Goal: Transaction & Acquisition: Purchase product/service

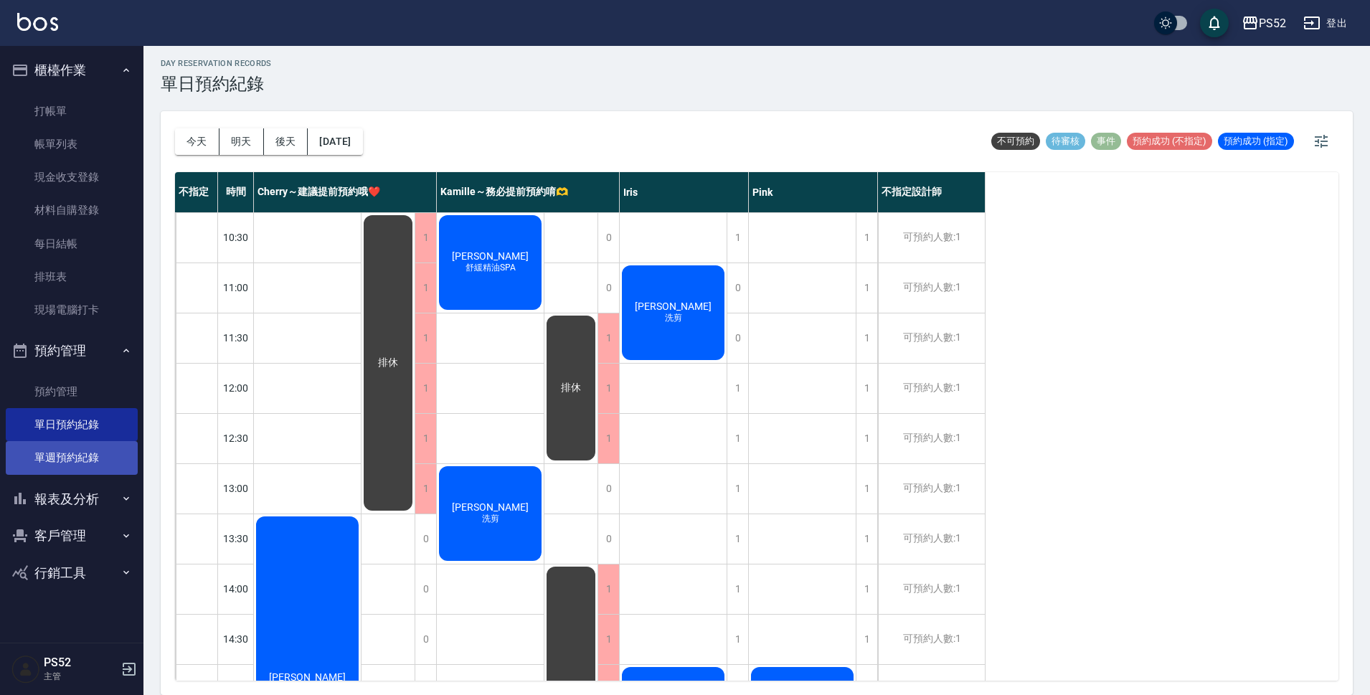
scroll to position [549, 0]
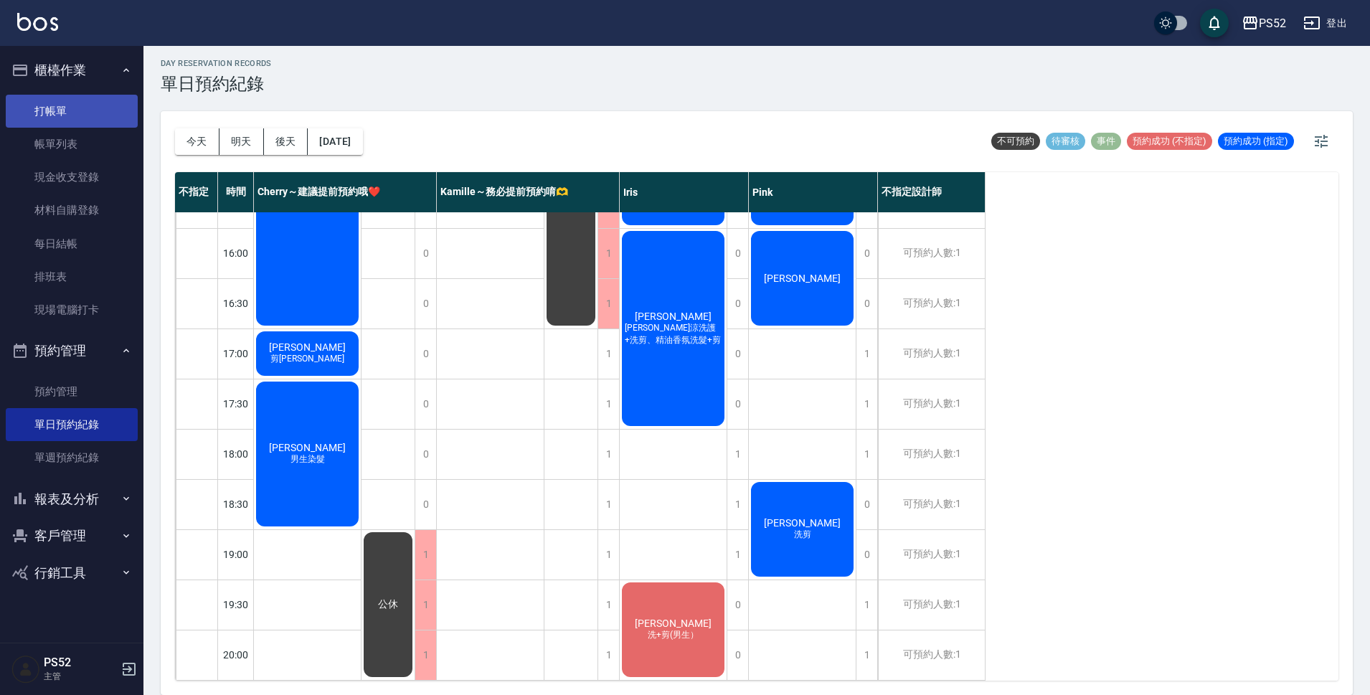
click at [49, 100] on link "打帳單" at bounding box center [72, 111] width 132 height 33
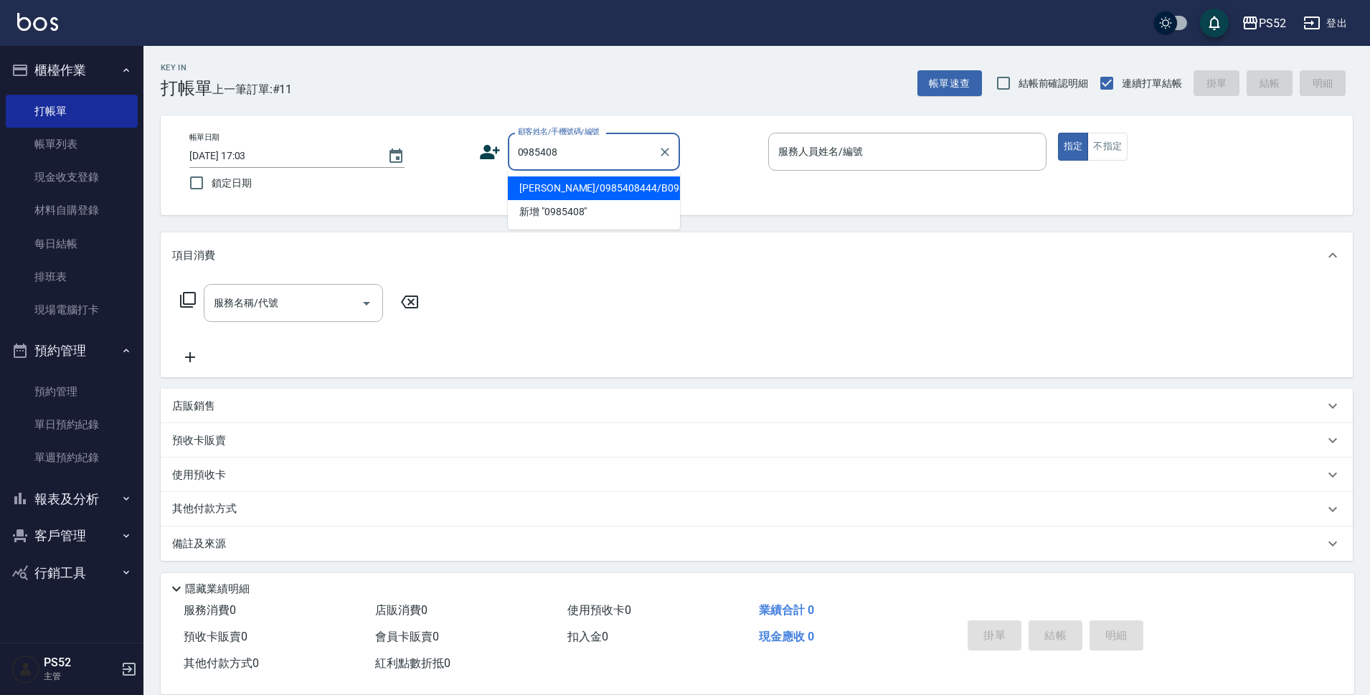
type input "[PERSON_NAME]/0985408444/B0985408444"
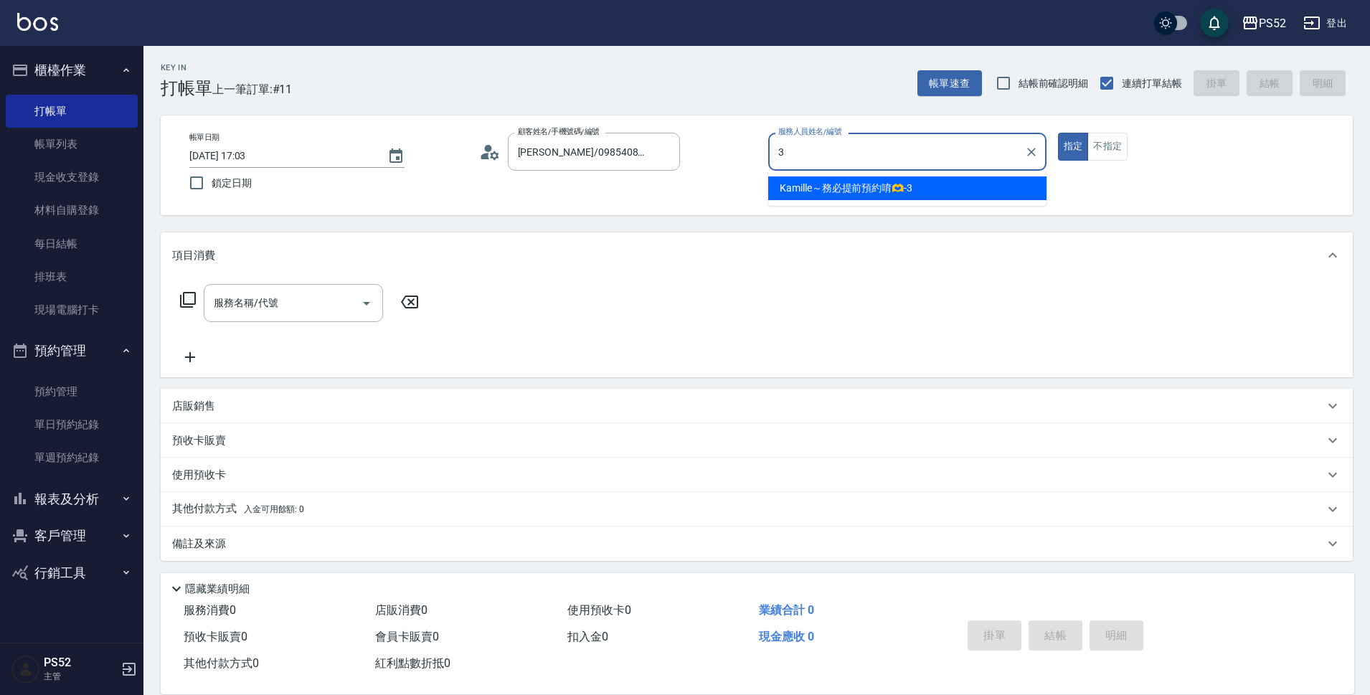
type input "Kamille～務必提前預約唷🫶-3"
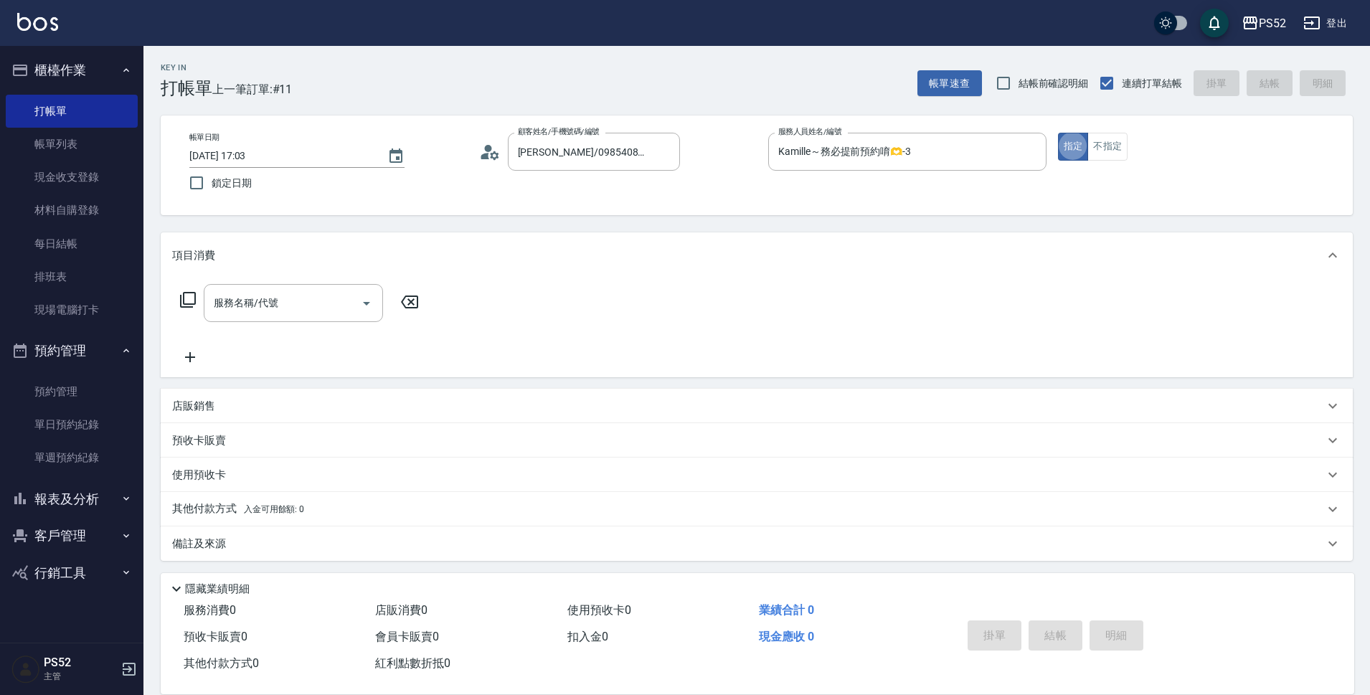
type button "true"
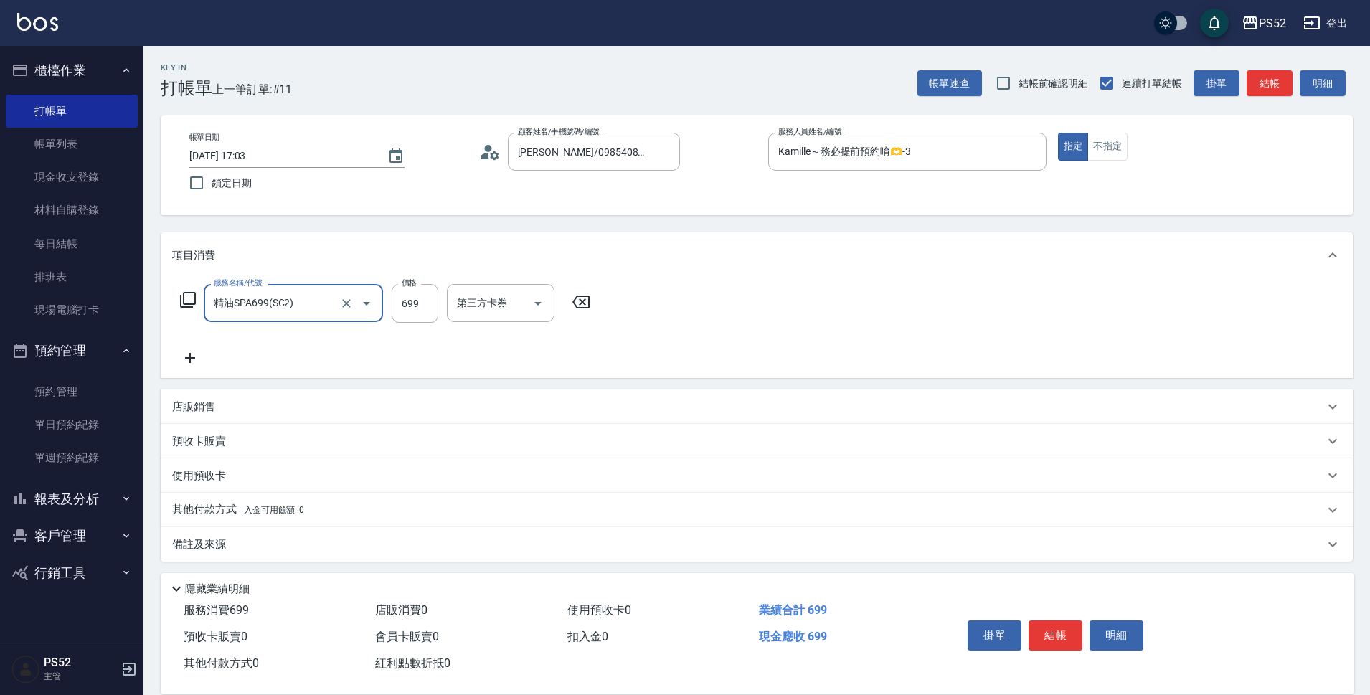
type input "精油SPA699(SC2)"
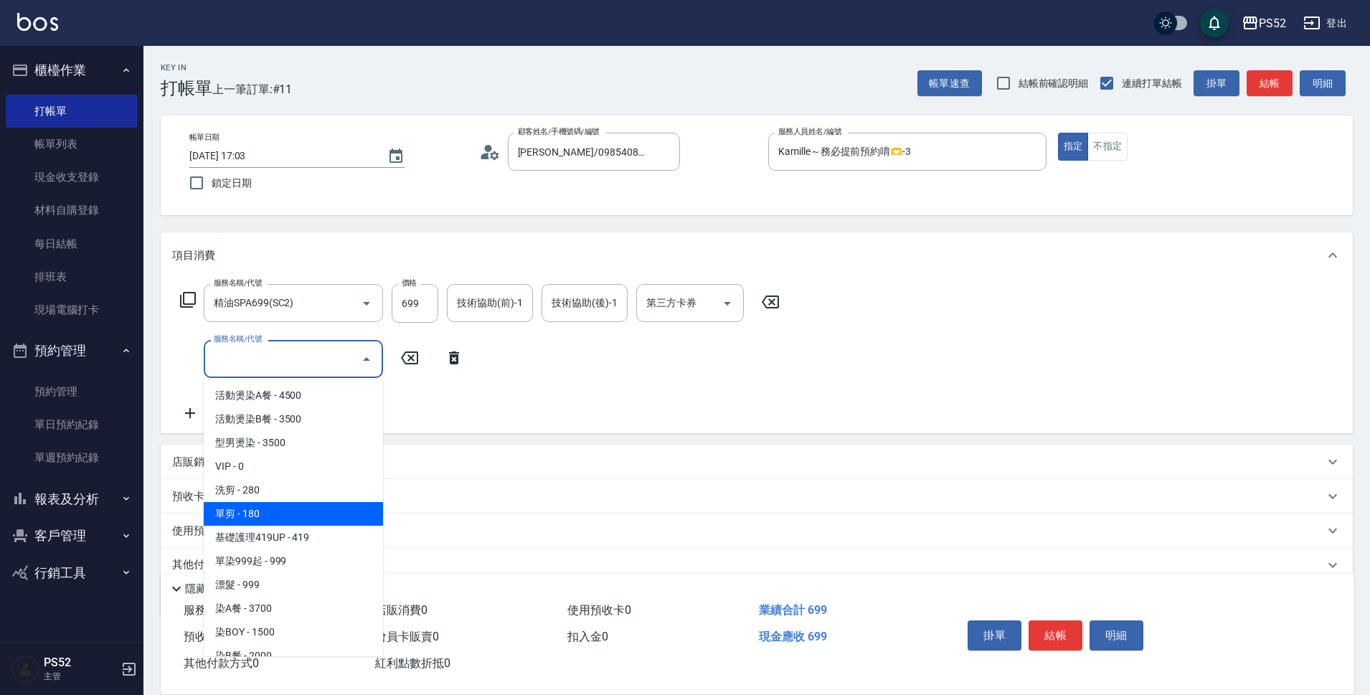
type input "單剪(C2)"
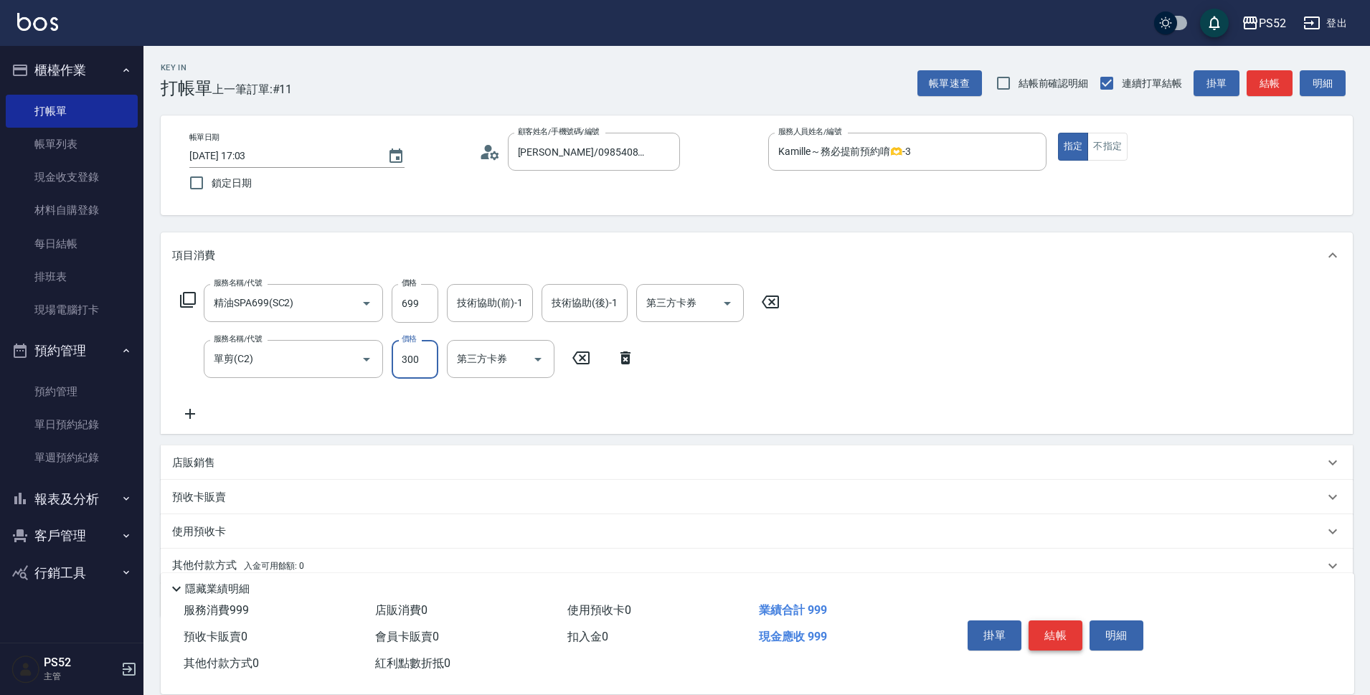
type input "300"
click at [1060, 641] on button "結帳" at bounding box center [1055, 635] width 54 height 30
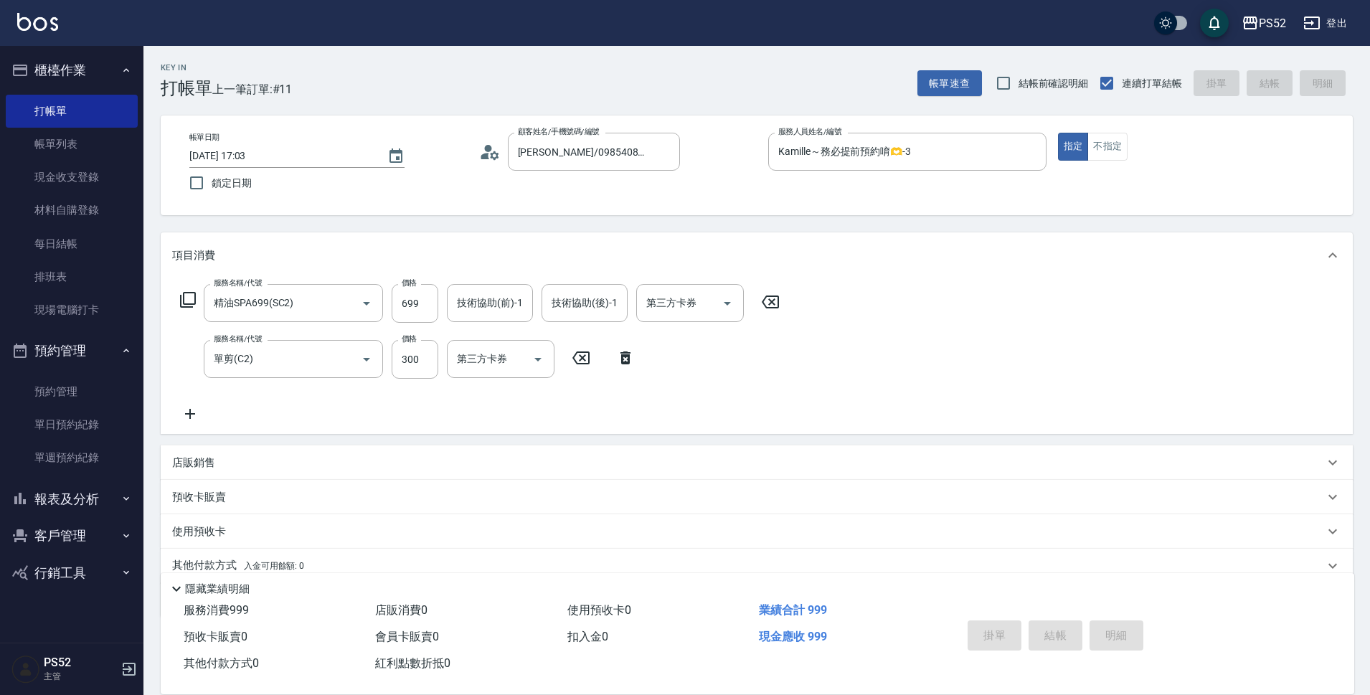
type input "[DATE] 17:04"
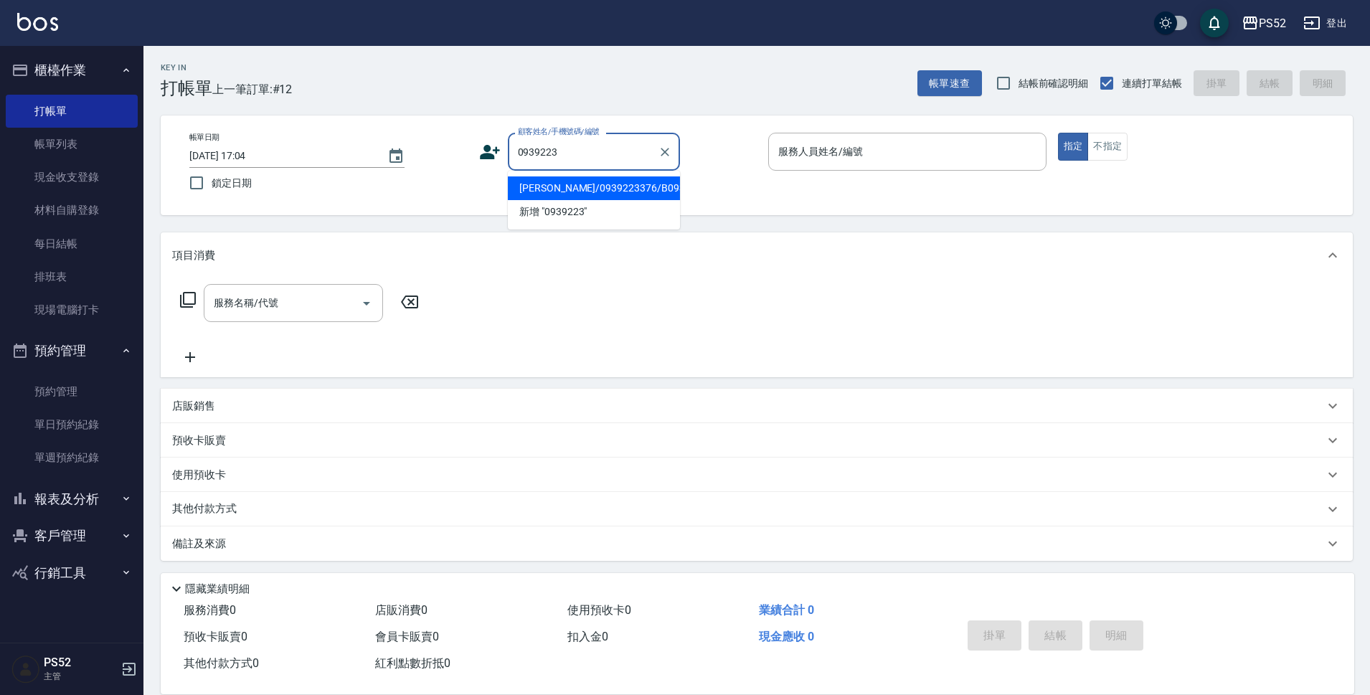
type input "[PERSON_NAME]/0939223376/B0939223376"
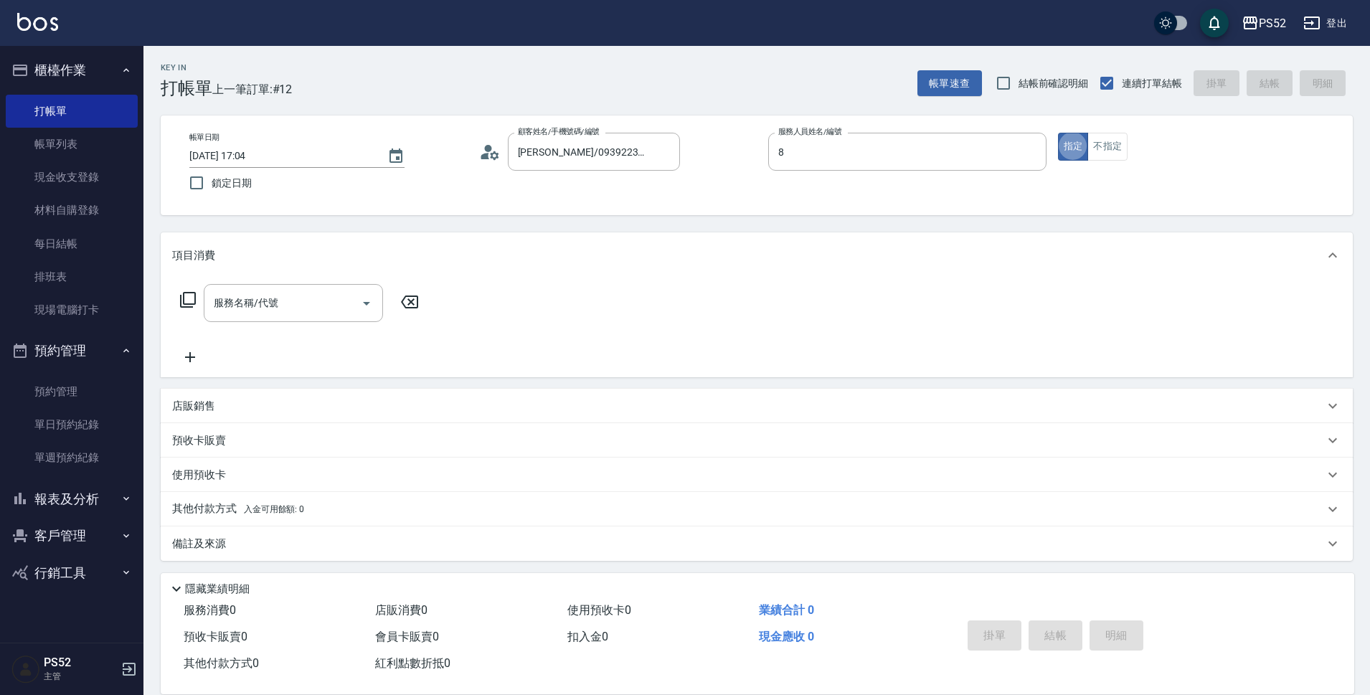
type input "Pink-8"
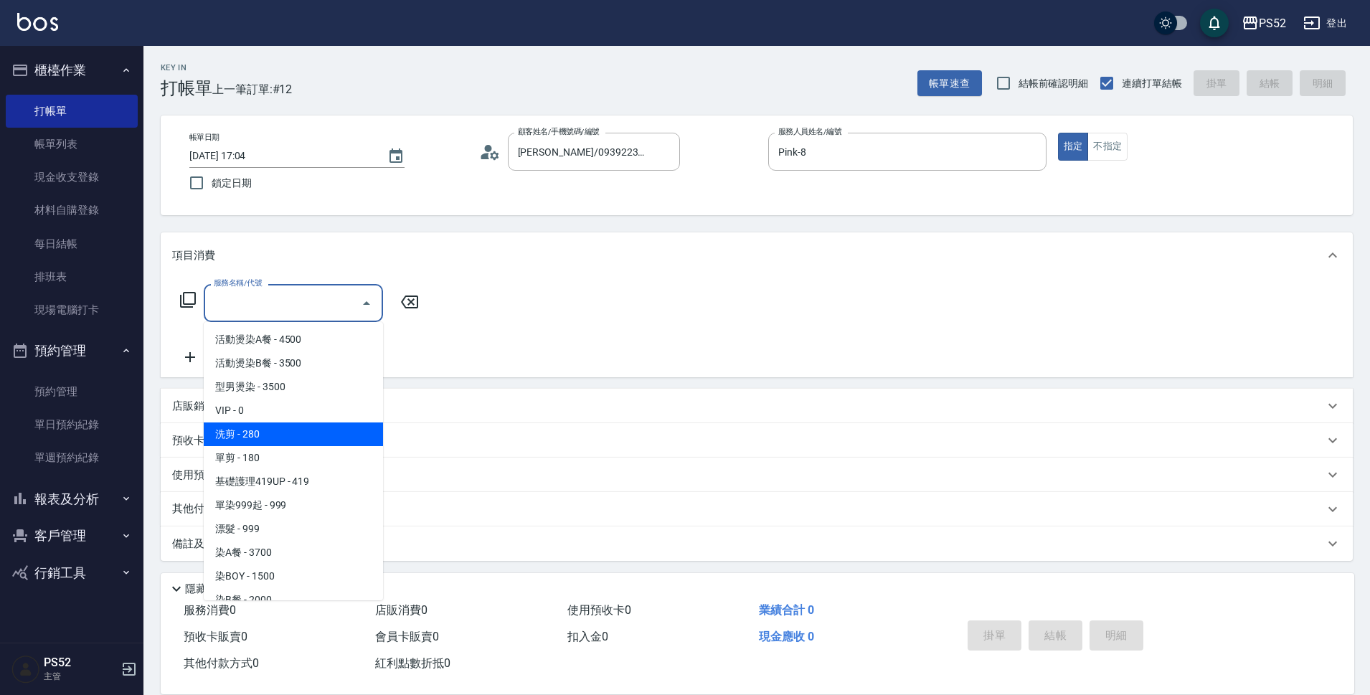
type input "洗剪(C1)"
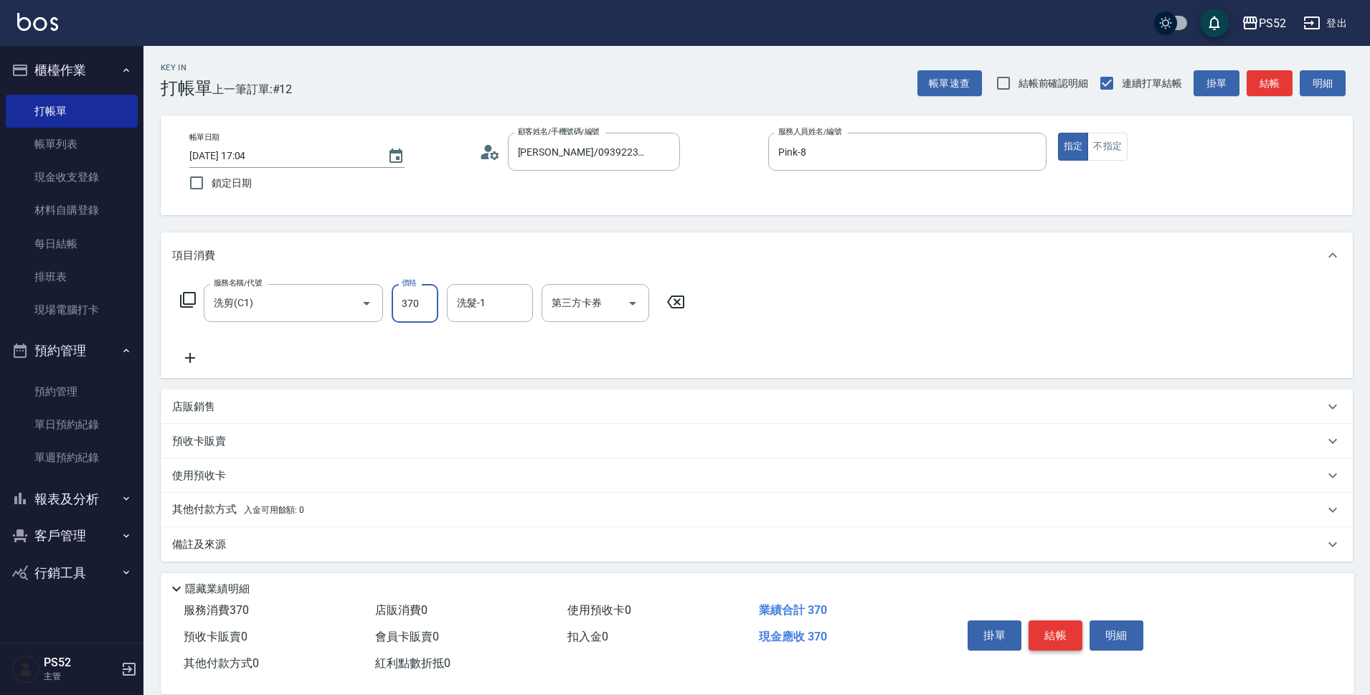
type input "370"
click at [1060, 641] on button "結帳" at bounding box center [1055, 635] width 54 height 30
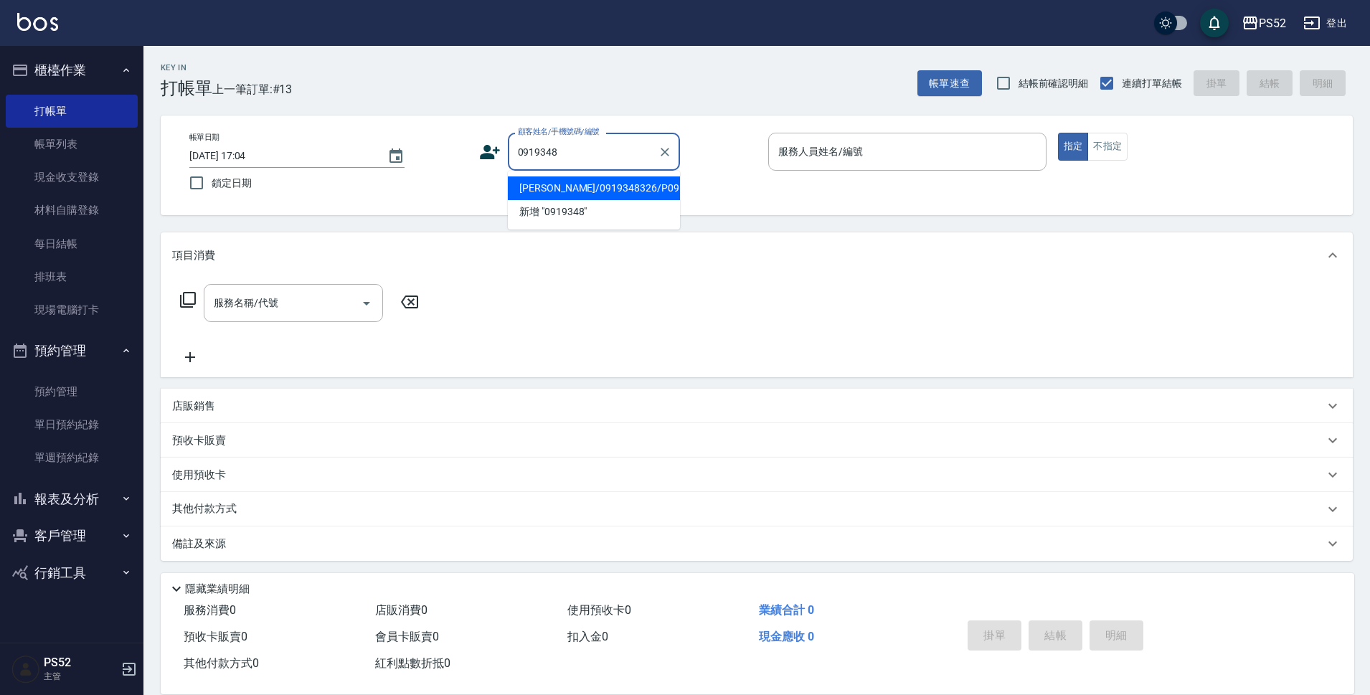
type input "[PERSON_NAME]/0919348326/P0919348326"
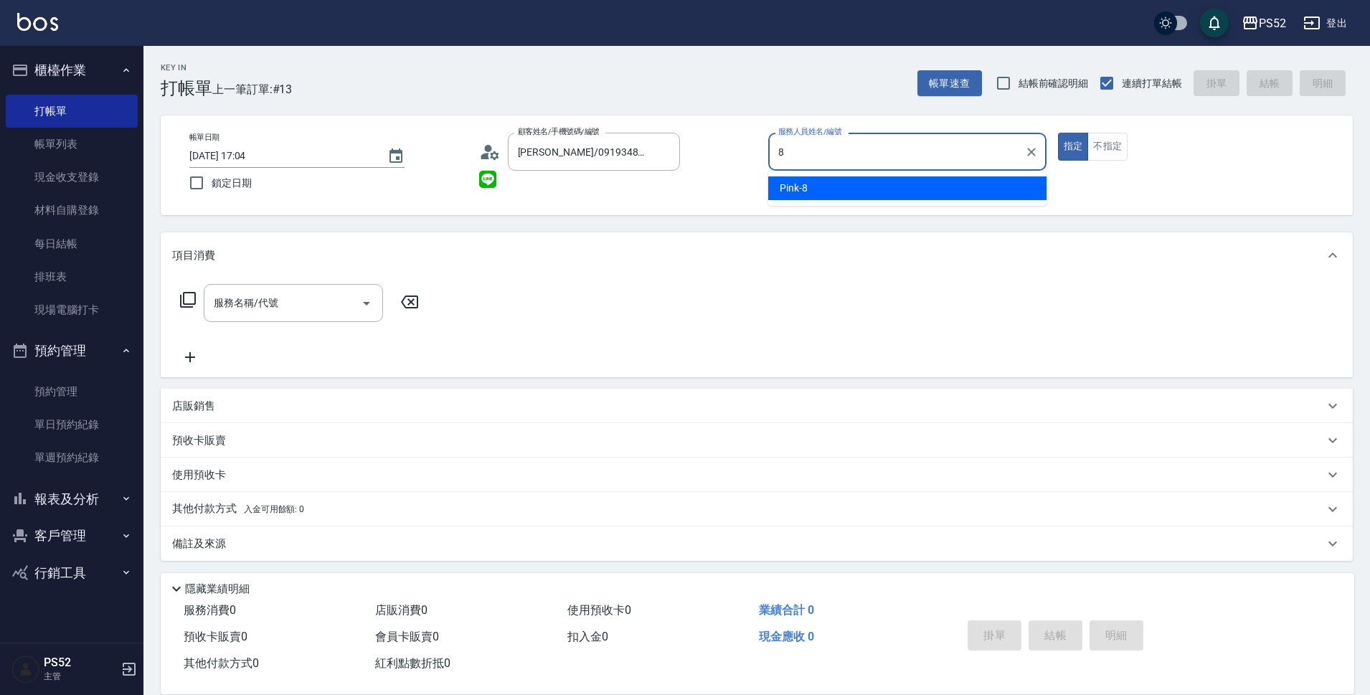
type input "Pink-8"
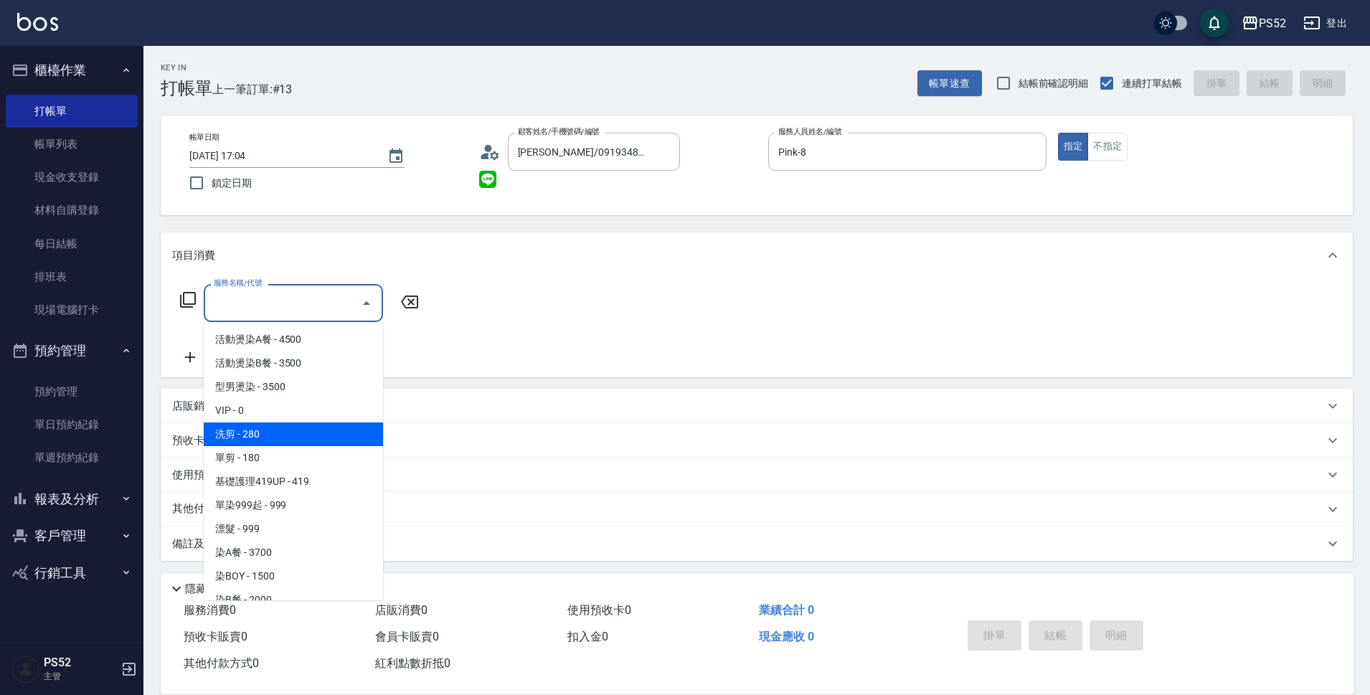
type input "洗剪(C1)"
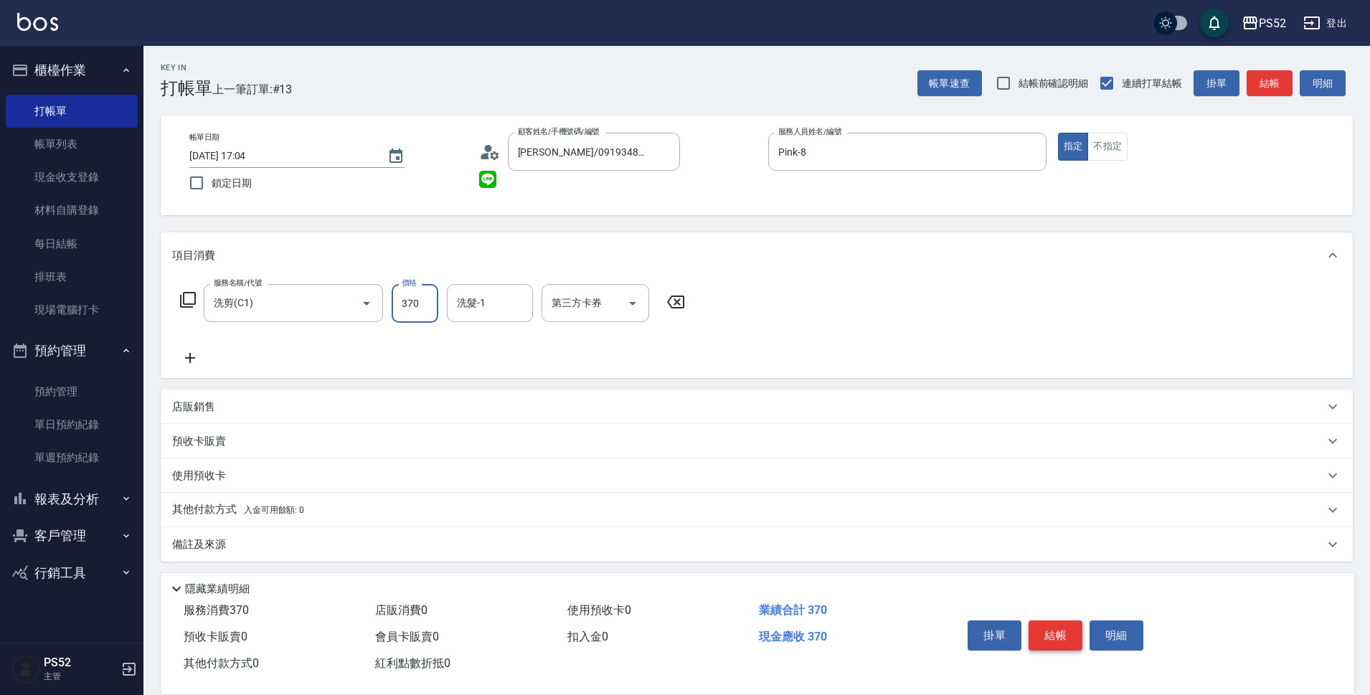
type input "370"
click at [1060, 641] on button "結帳" at bounding box center [1055, 635] width 54 height 30
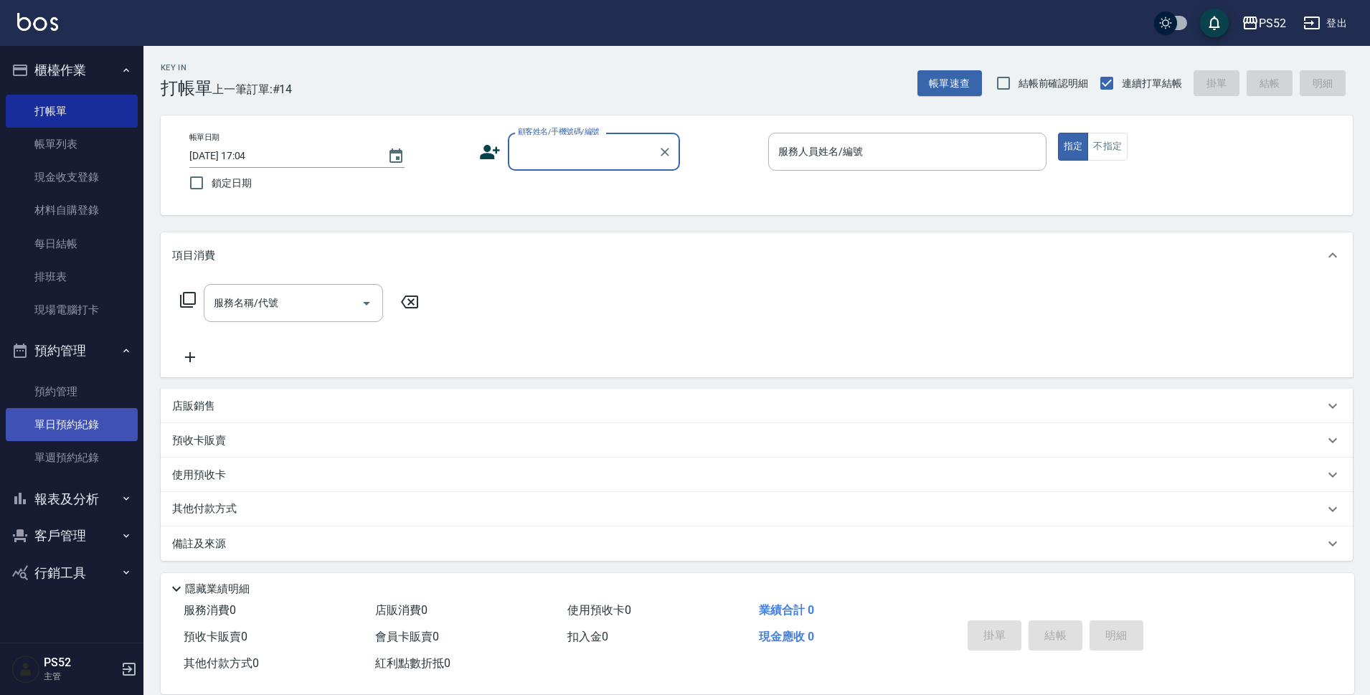
click at [80, 412] on link "單日預約紀錄" at bounding box center [72, 424] width 132 height 33
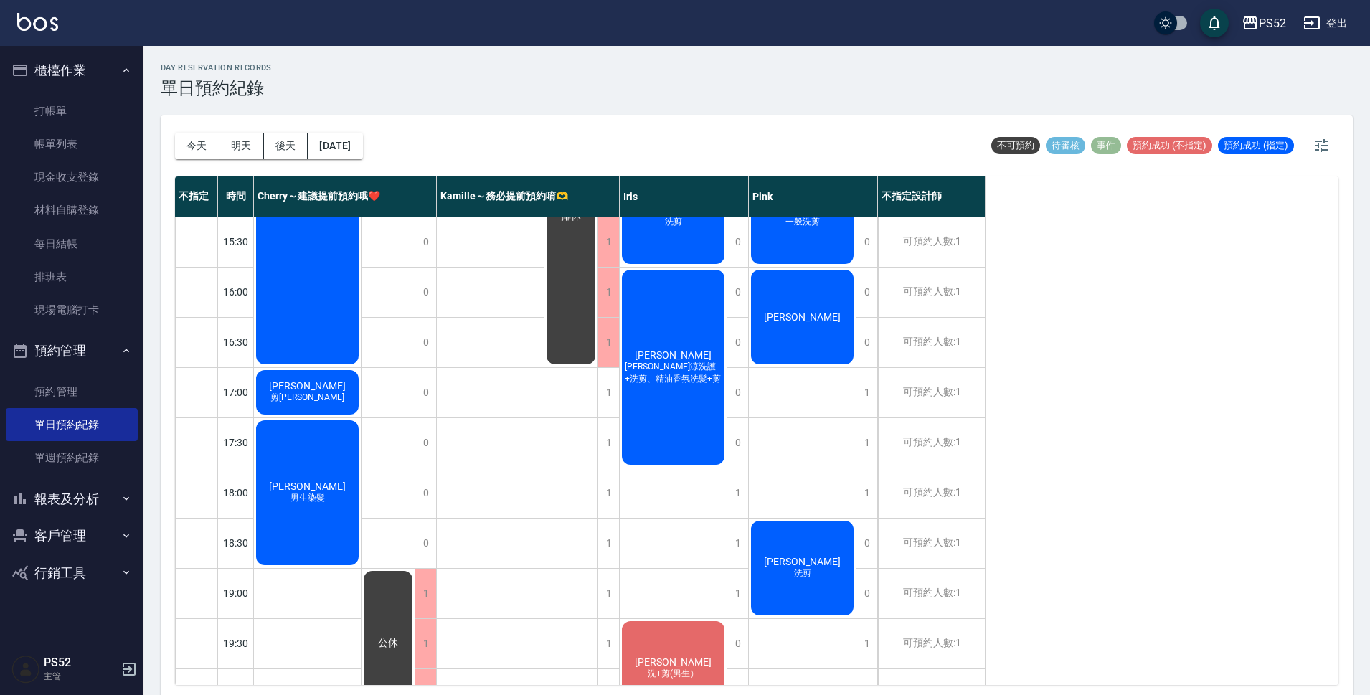
scroll to position [549, 0]
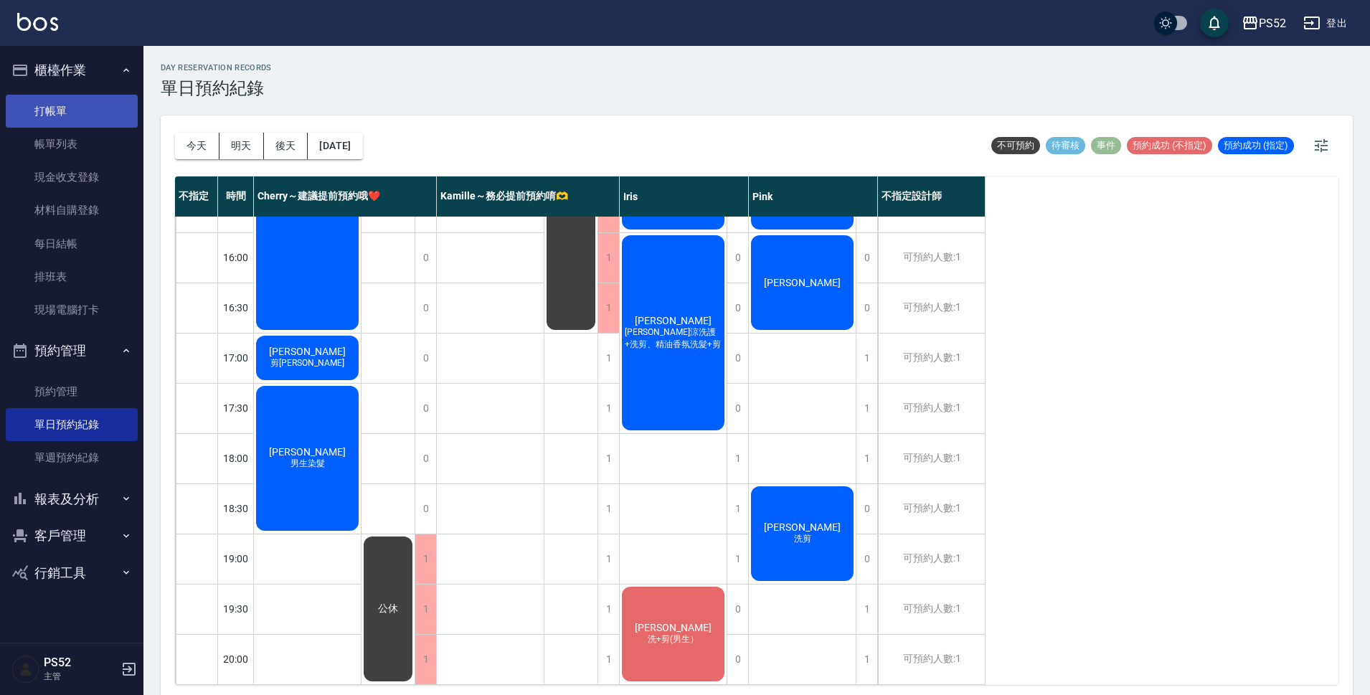
click at [50, 120] on link "打帳單" at bounding box center [72, 111] width 132 height 33
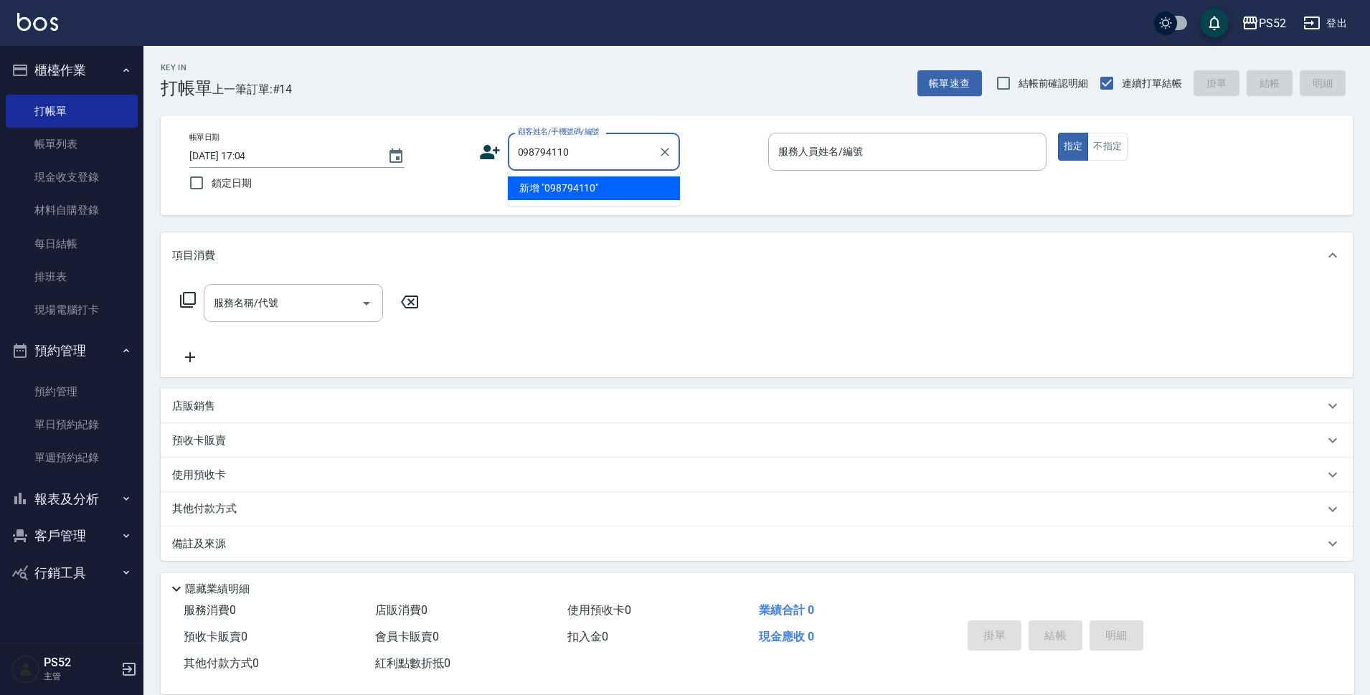
type input "0987941107"
click at [657, 163] on div at bounding box center [664, 152] width 19 height 38
click at [658, 139] on div at bounding box center [664, 152] width 19 height 38
click at [663, 148] on icon "Clear" at bounding box center [665, 152] width 14 height 14
type input "[PERSON_NAME]/0909269388/B0909269388"
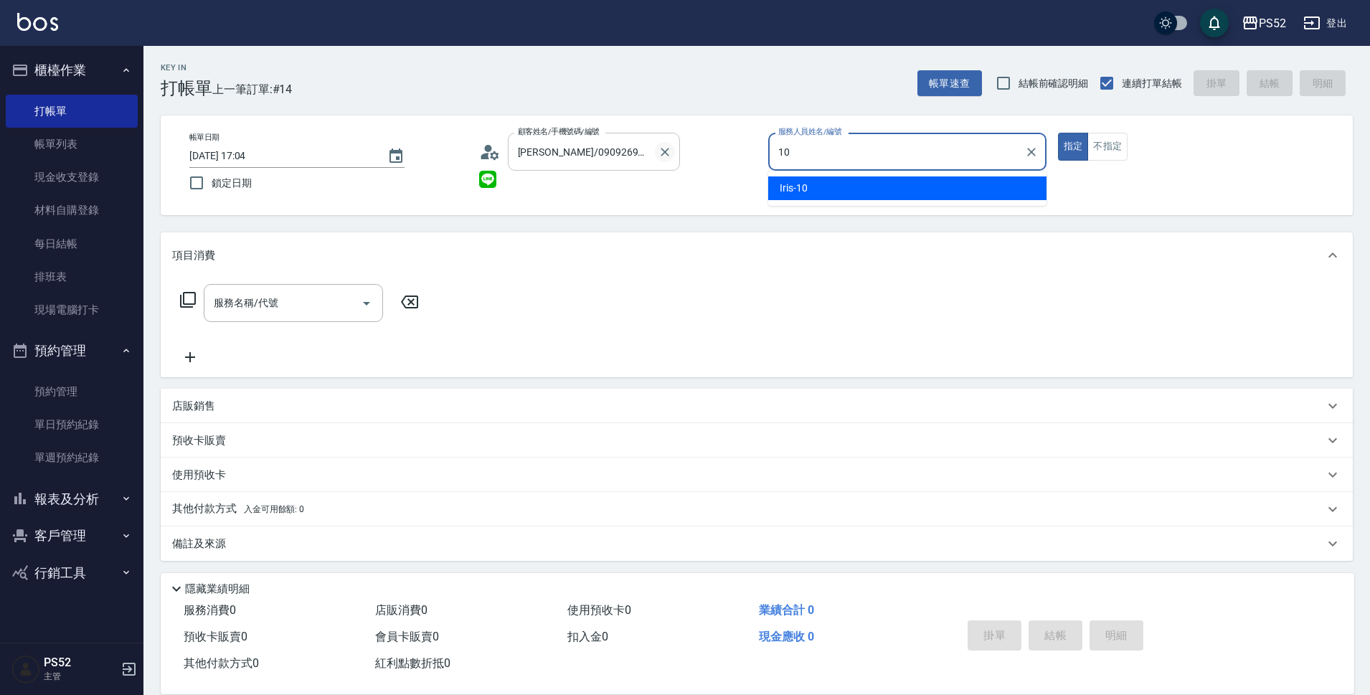
type input "10"
type button "true"
type input "Iris-10"
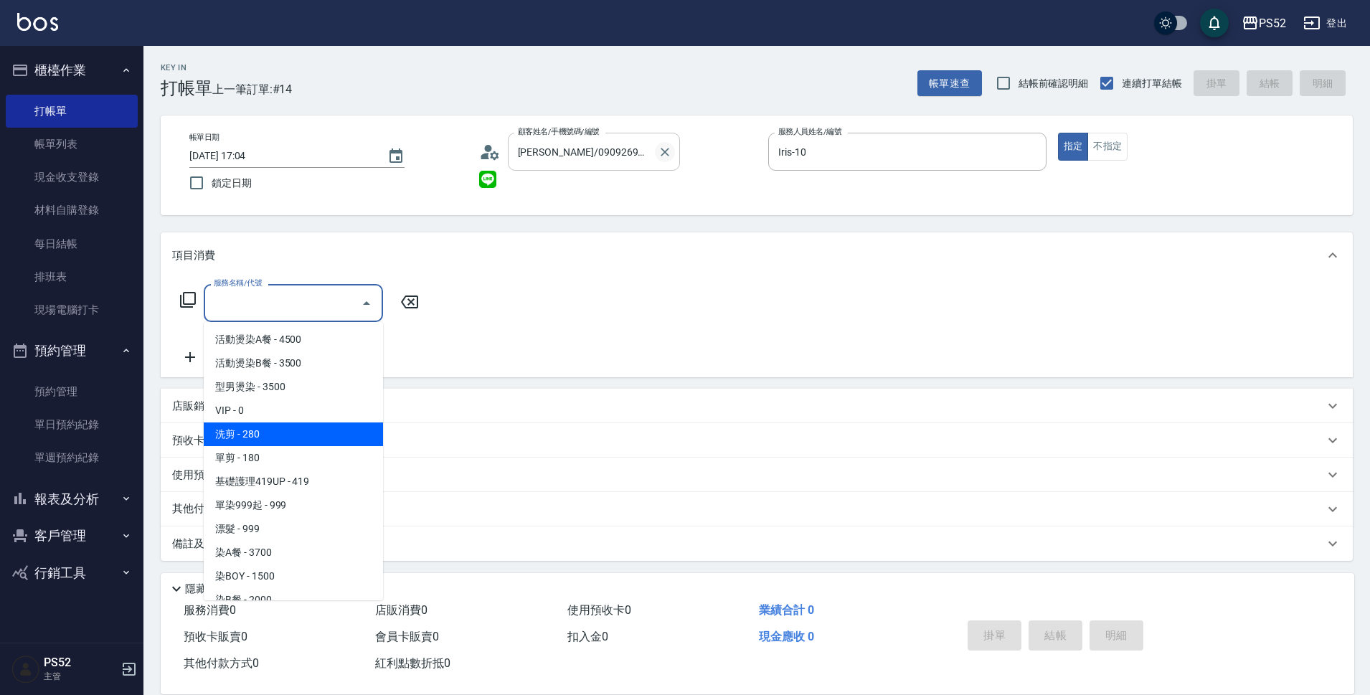
type input "洗剪(C1)"
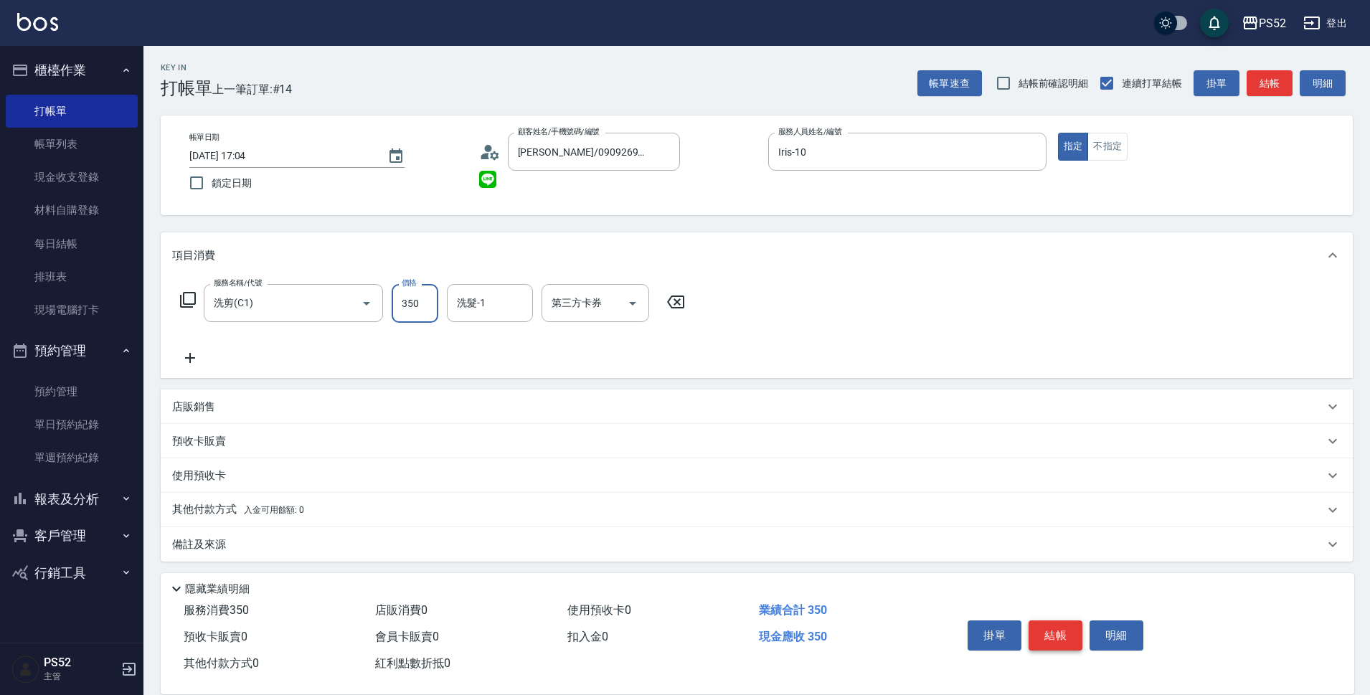
type input "350"
click at [1069, 623] on button "結帳" at bounding box center [1055, 635] width 54 height 30
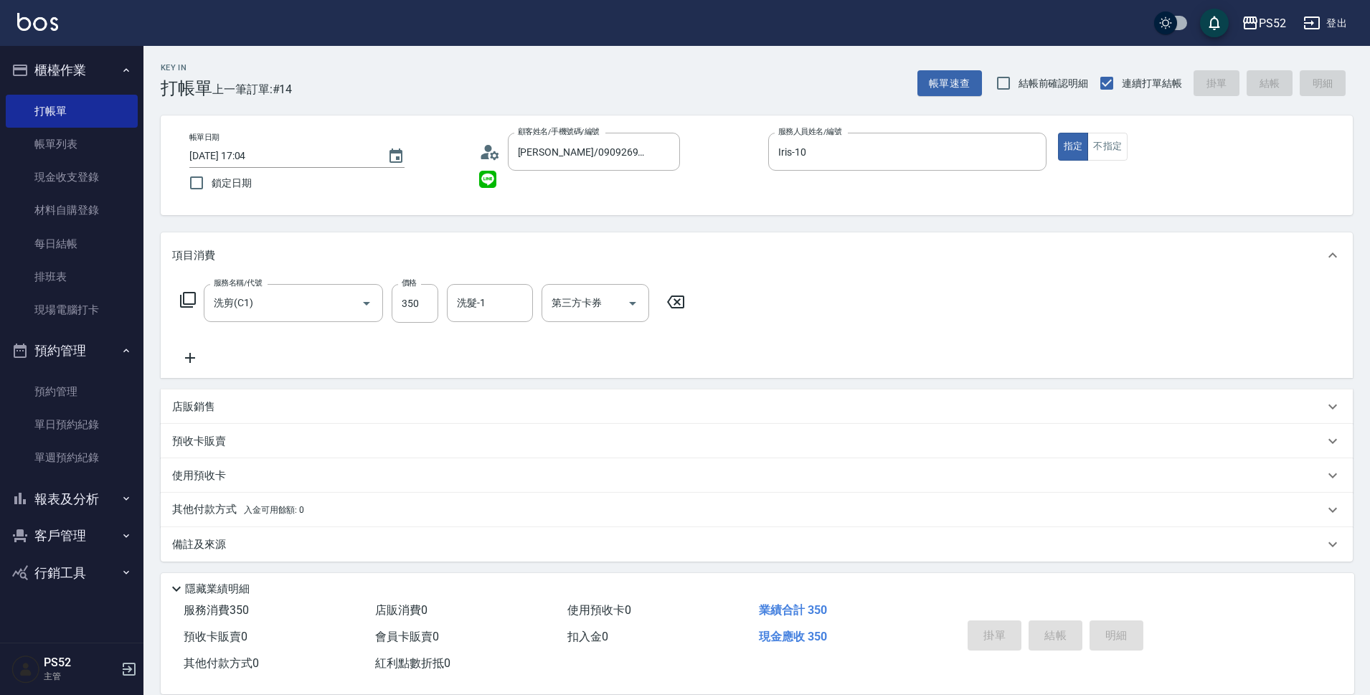
type input "[DATE] 17:05"
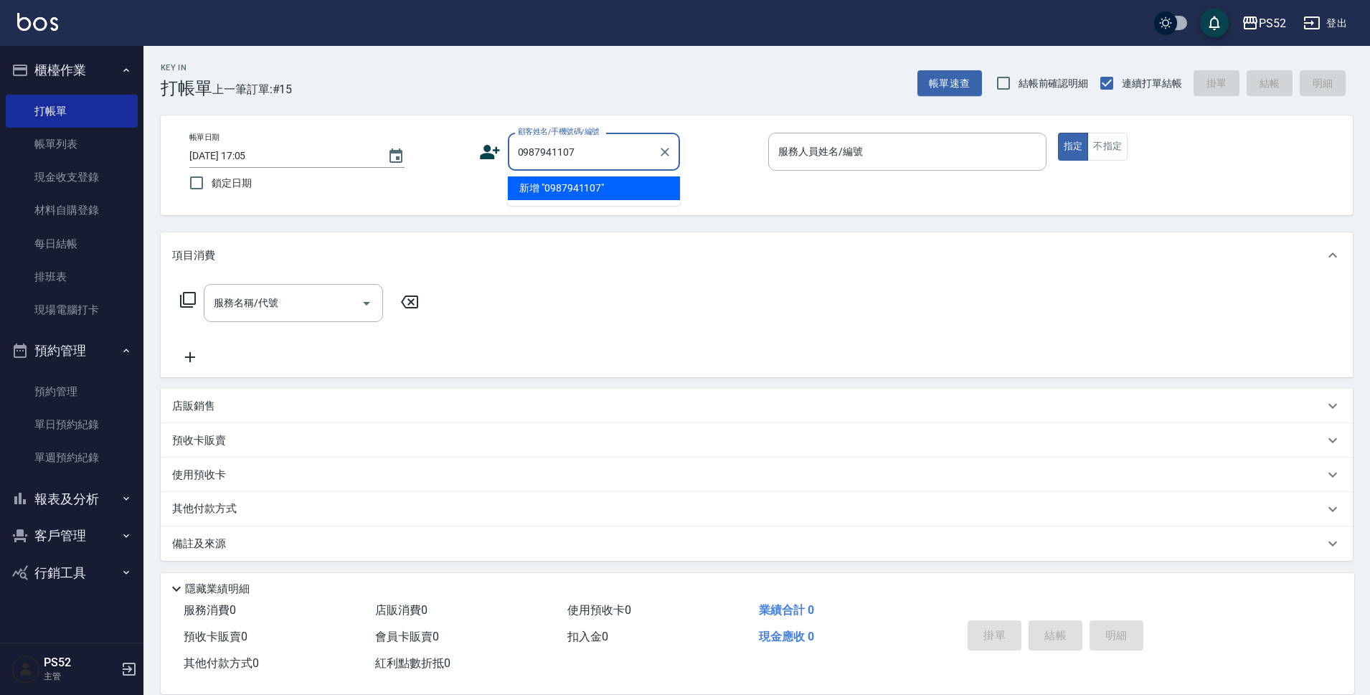
type input "0987941107"
click at [497, 147] on icon at bounding box center [490, 152] width 22 height 22
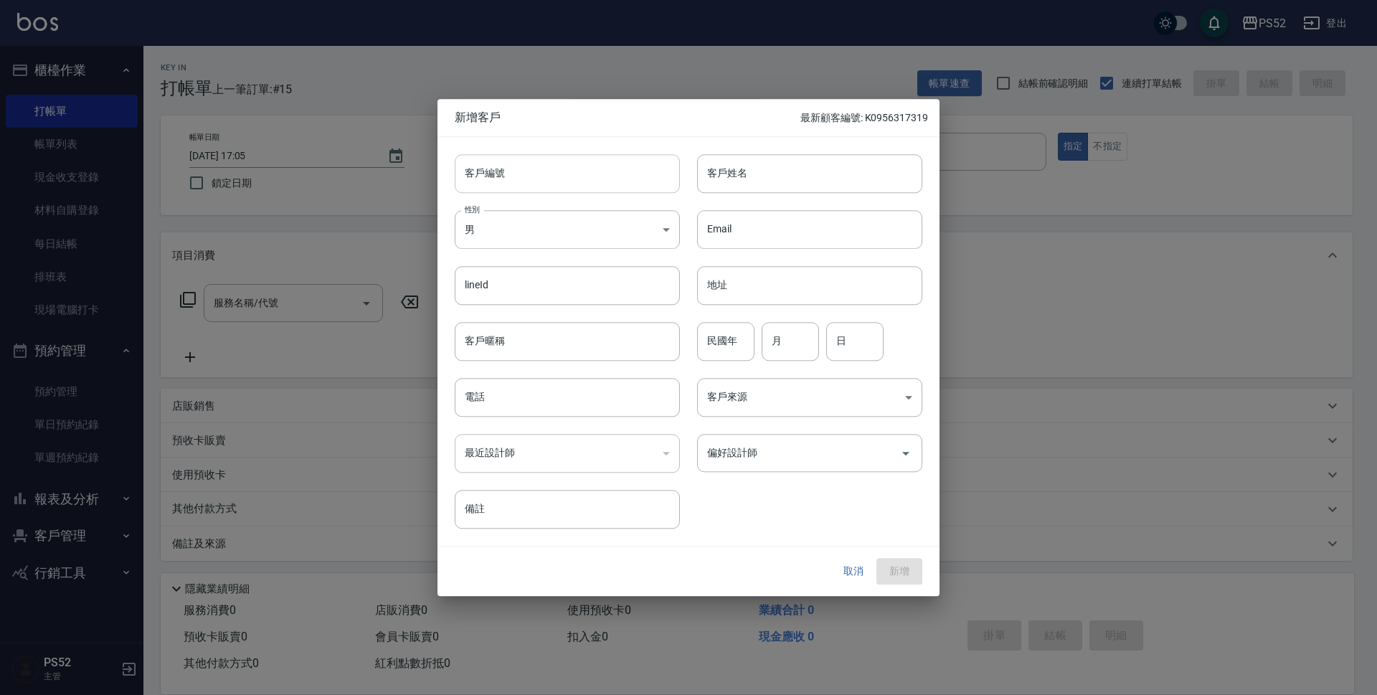
click at [527, 177] on input "客戶編號" at bounding box center [567, 173] width 225 height 39
paste input "0987941107"
type input "B0987941107"
click at [525, 402] on input "電話" at bounding box center [567, 397] width 225 height 39
paste input "0987941107"
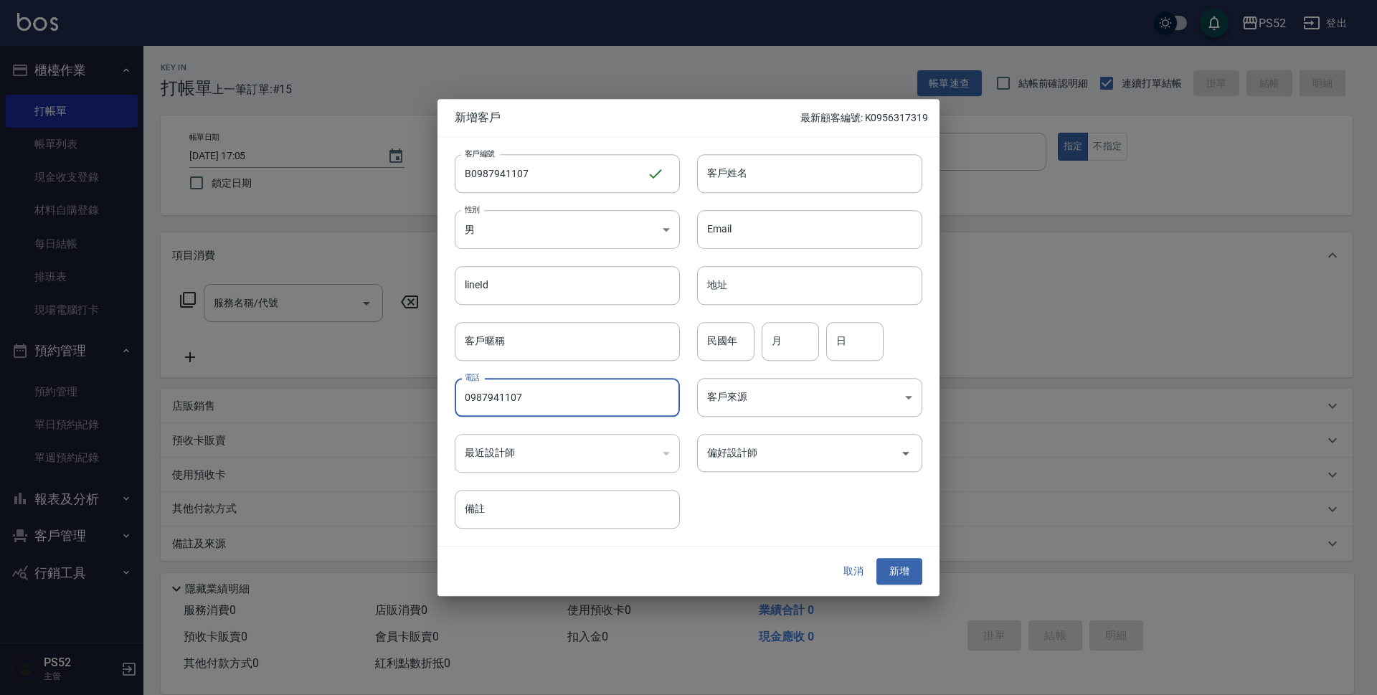
type input "0987941107"
click at [716, 345] on input "民國年" at bounding box center [725, 341] width 57 height 39
type input "89"
type input "4"
type input "14"
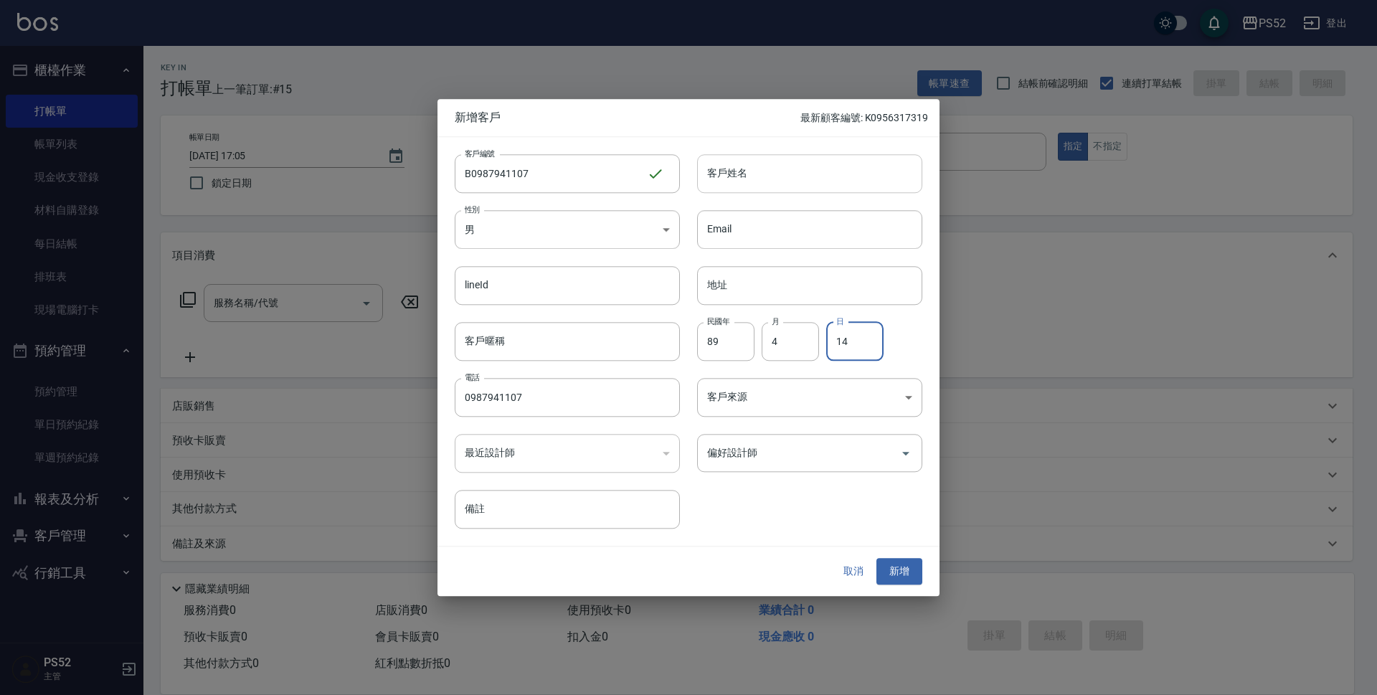
click at [813, 179] on input "客戶姓名" at bounding box center [809, 173] width 225 height 39
type input "[PERSON_NAME]"
click at [874, 584] on div "取消 新增" at bounding box center [876, 572] width 92 height 27
click at [881, 579] on button "新增" at bounding box center [899, 572] width 46 height 27
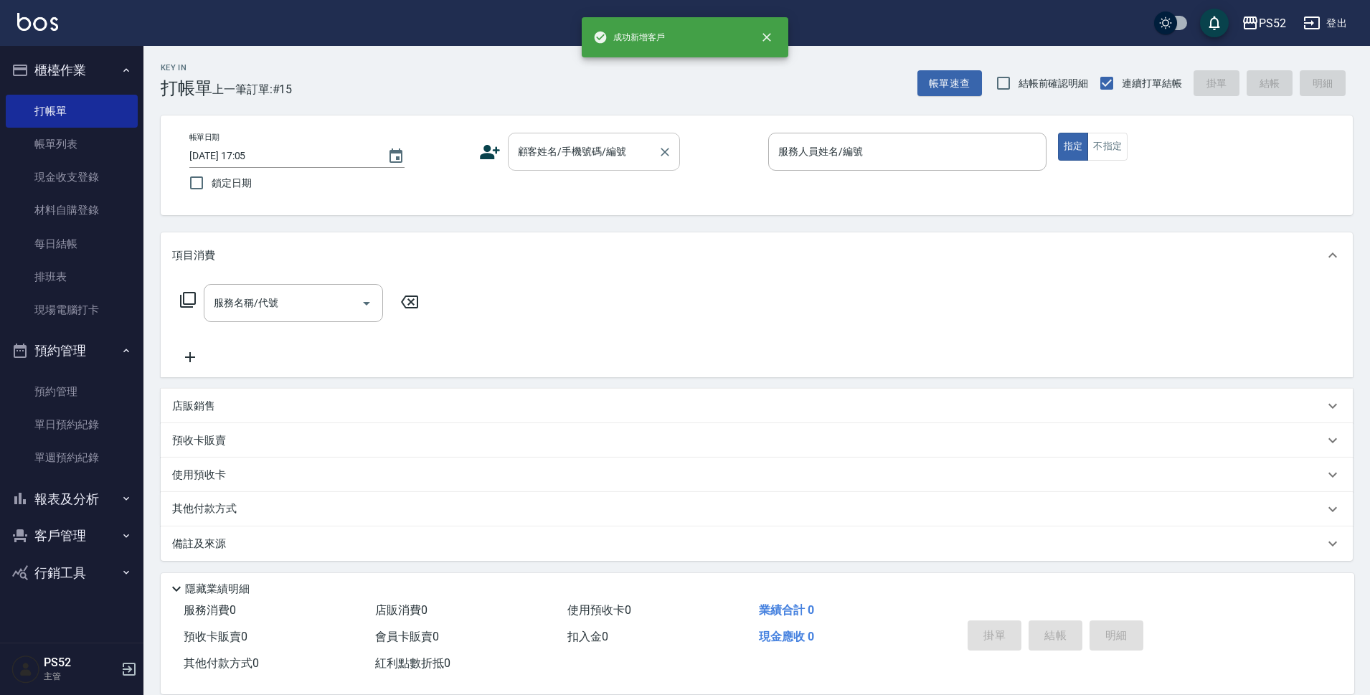
click at [625, 153] on input "顧客姓名/手機號碼/編號" at bounding box center [583, 151] width 138 height 25
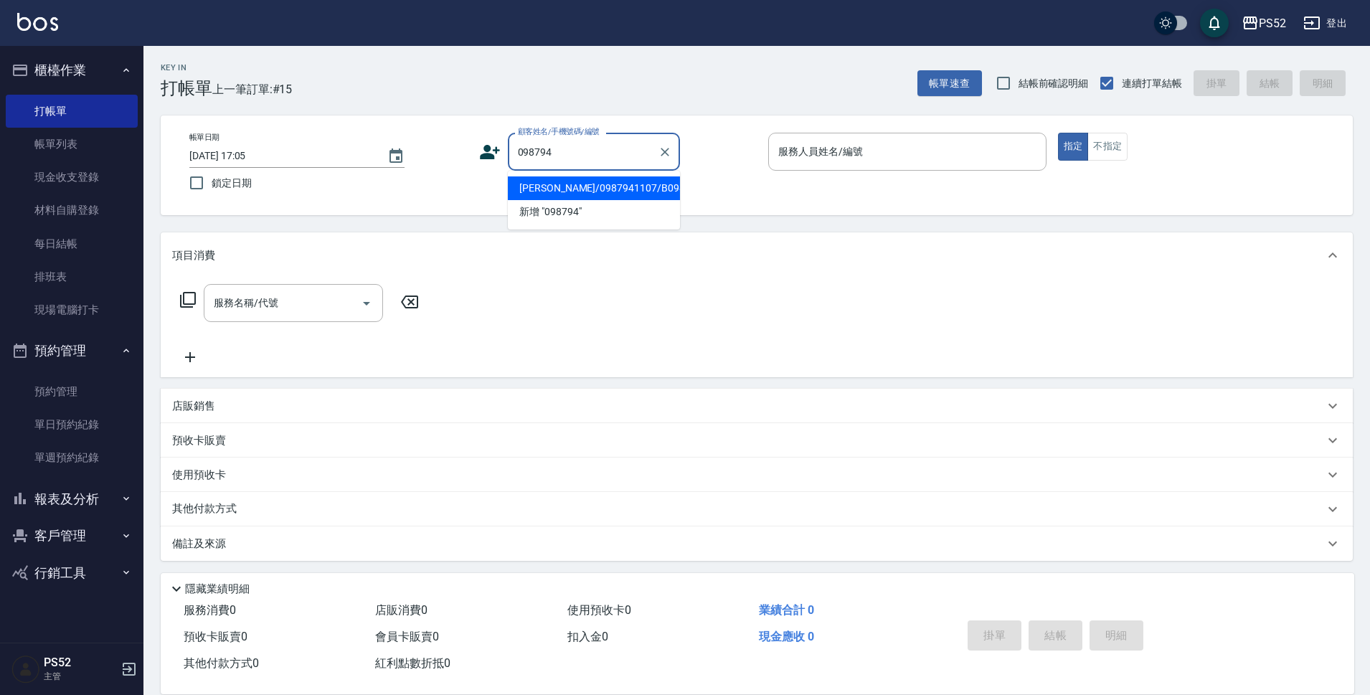
type input "[PERSON_NAME]/0987941107/B0987941107"
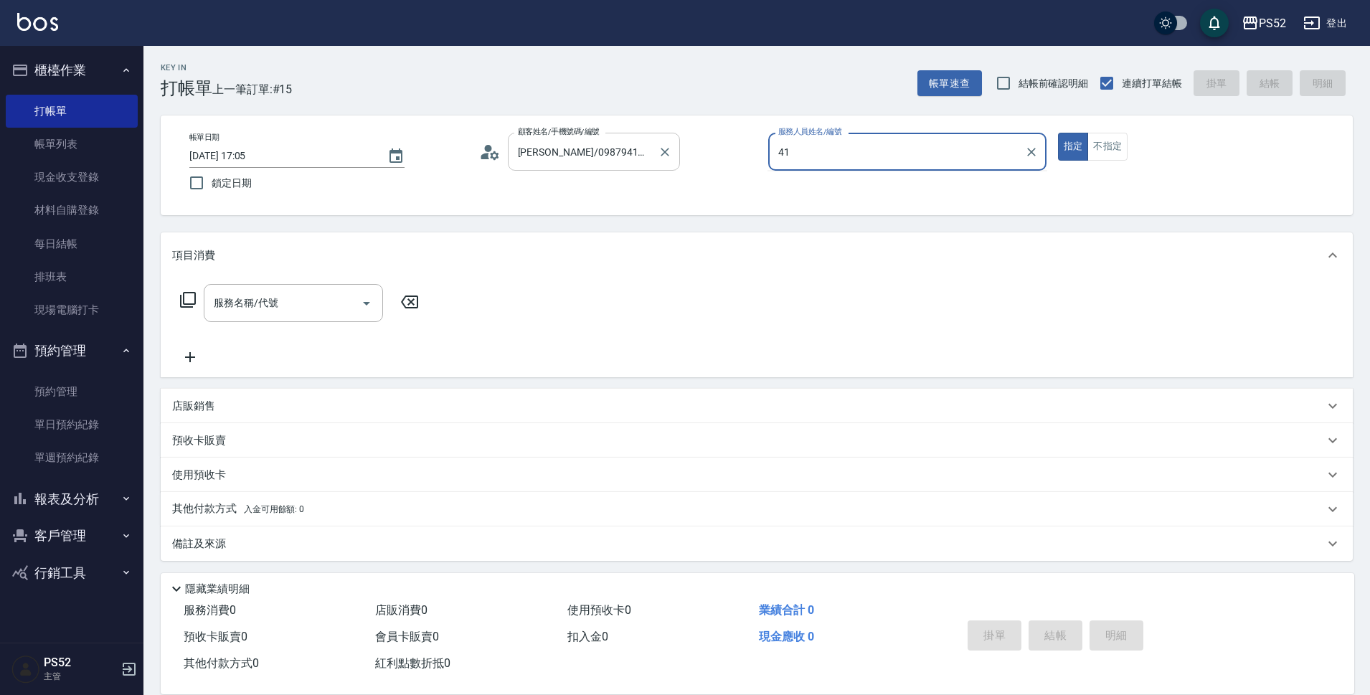
type input "4"
type input "Iris-10"
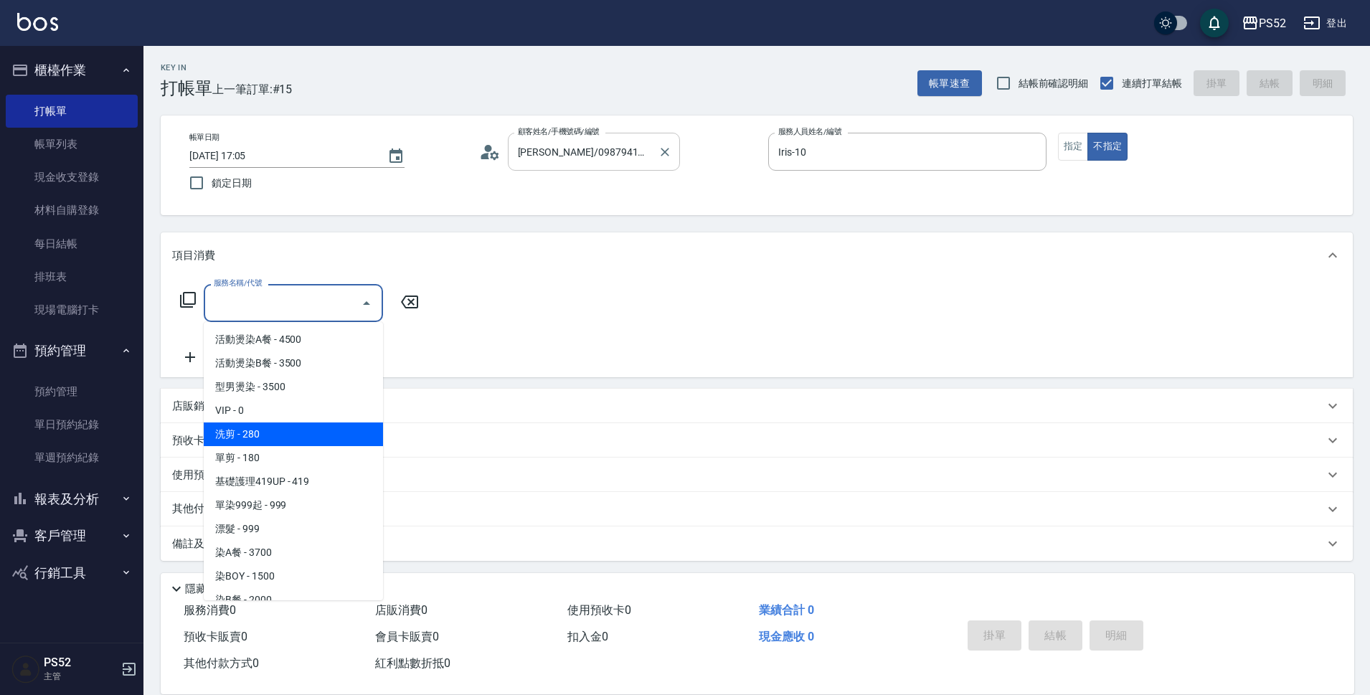
type input "洗剪(C1)"
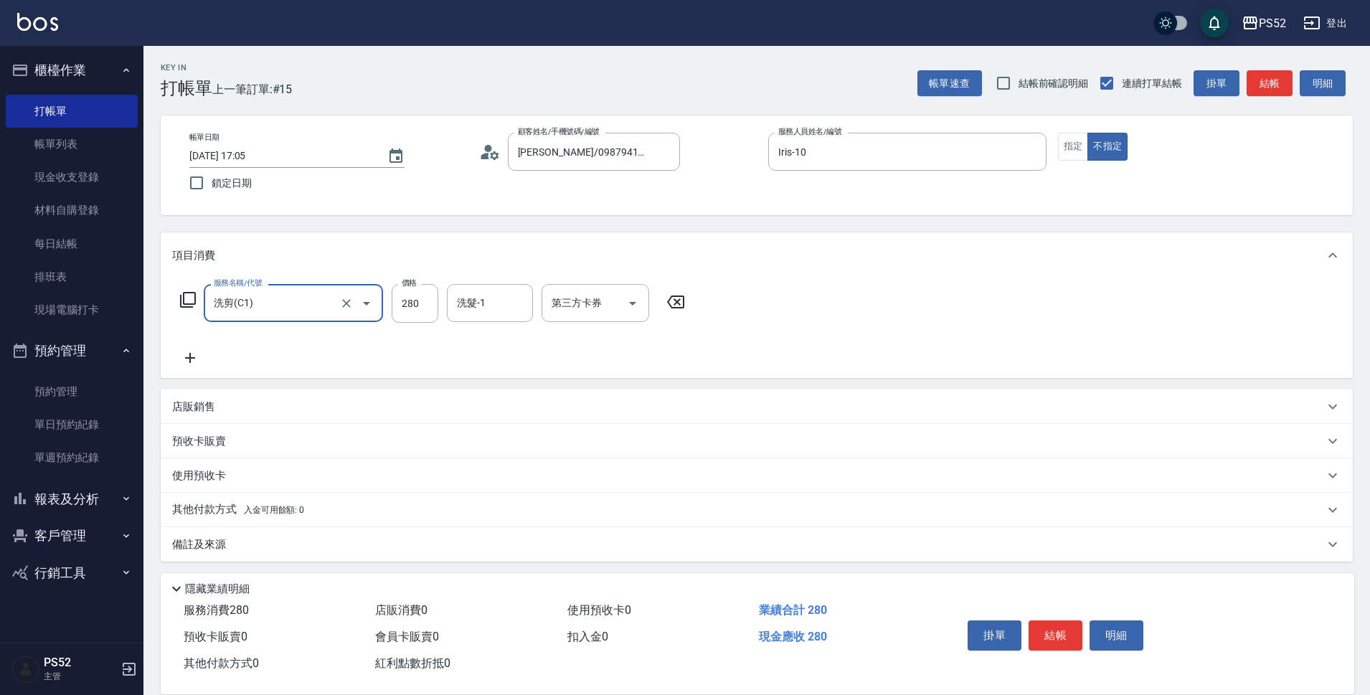
click at [1069, 649] on div "掛單 結帳 明細" at bounding box center [1055, 637] width 187 height 45
click at [1071, 637] on button "結帳" at bounding box center [1055, 635] width 54 height 30
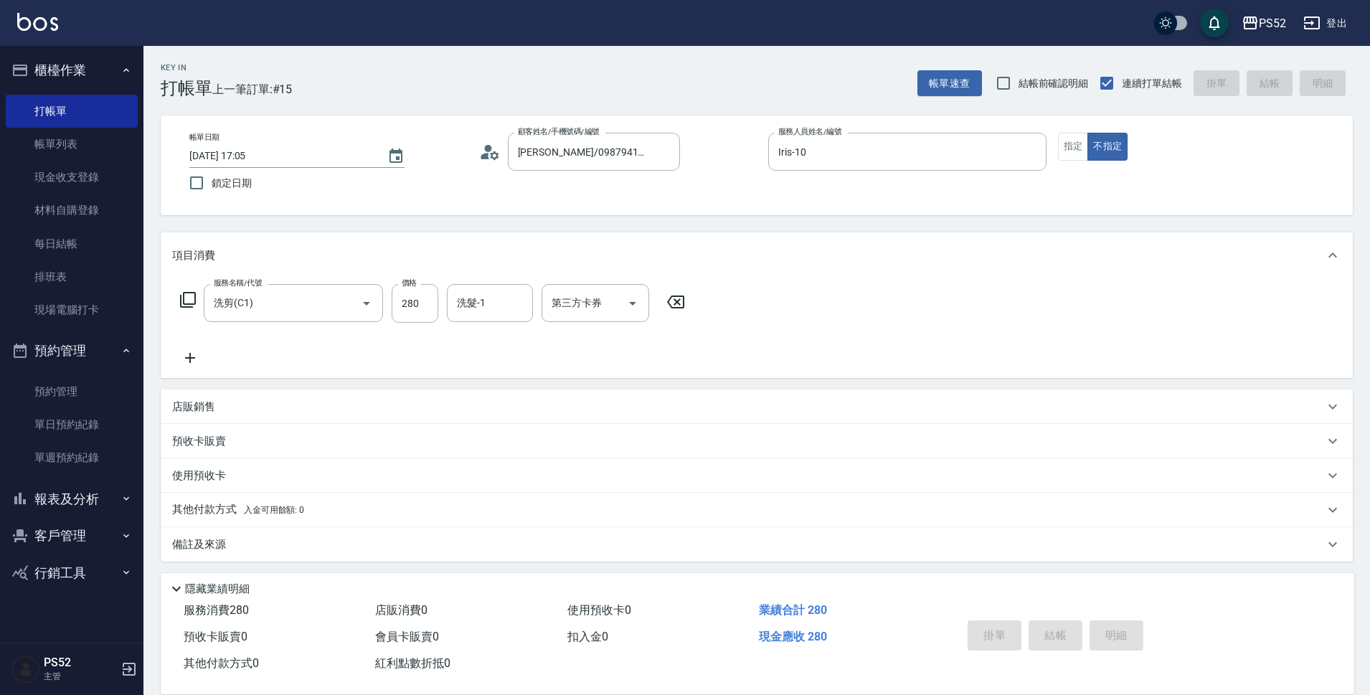
type input "[DATE] 17:06"
